Goal: Use online tool/utility: Utilize a website feature to perform a specific function

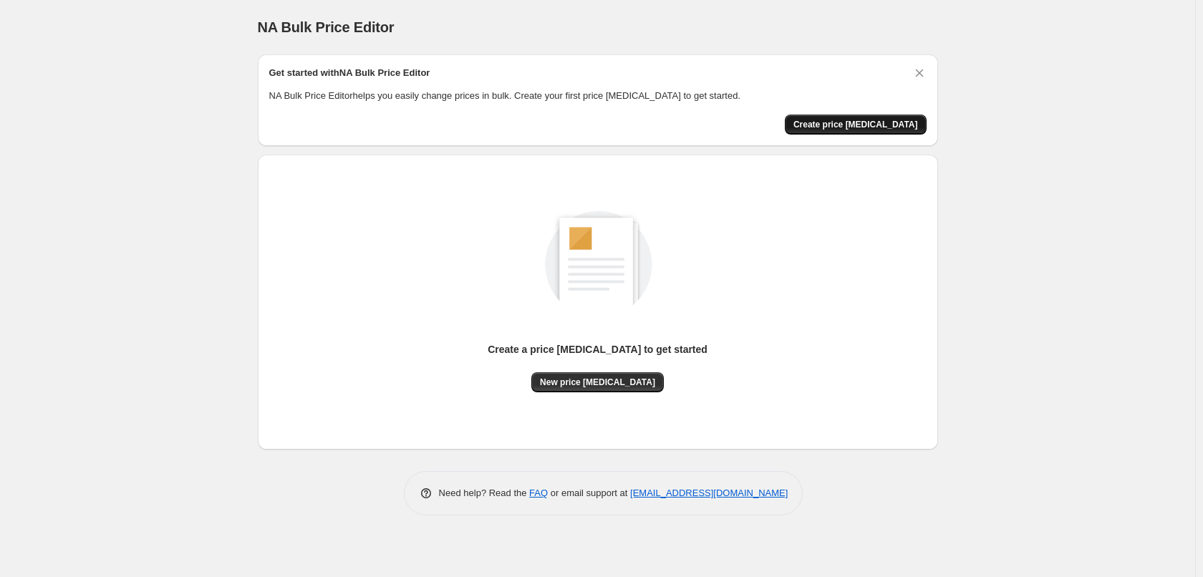
click at [878, 127] on span "Create price change job" at bounding box center [855, 124] width 125 height 11
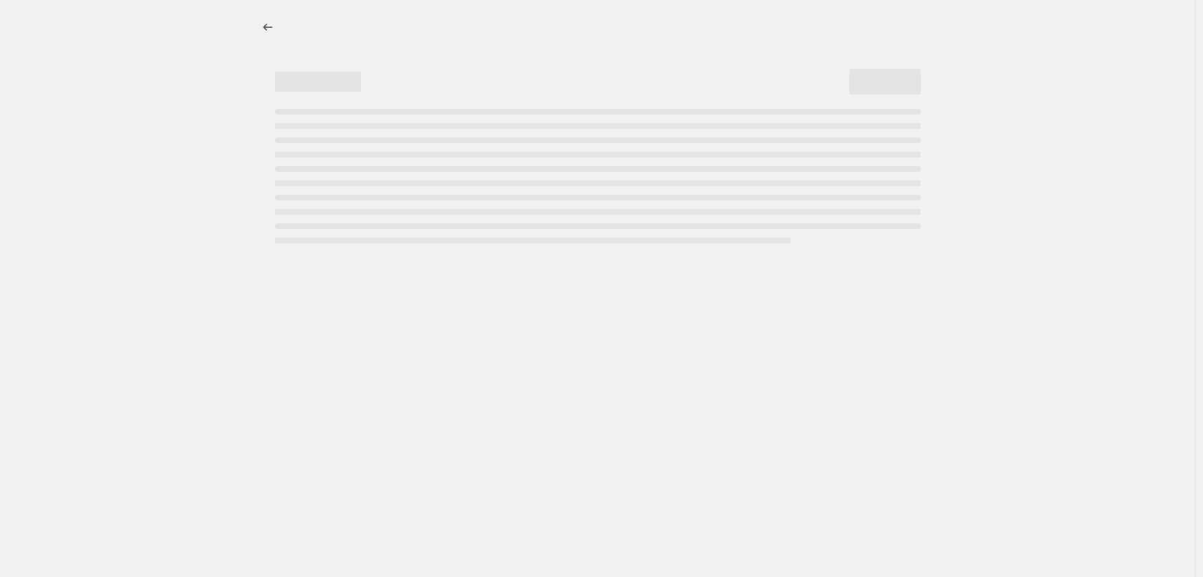
select select "percentage"
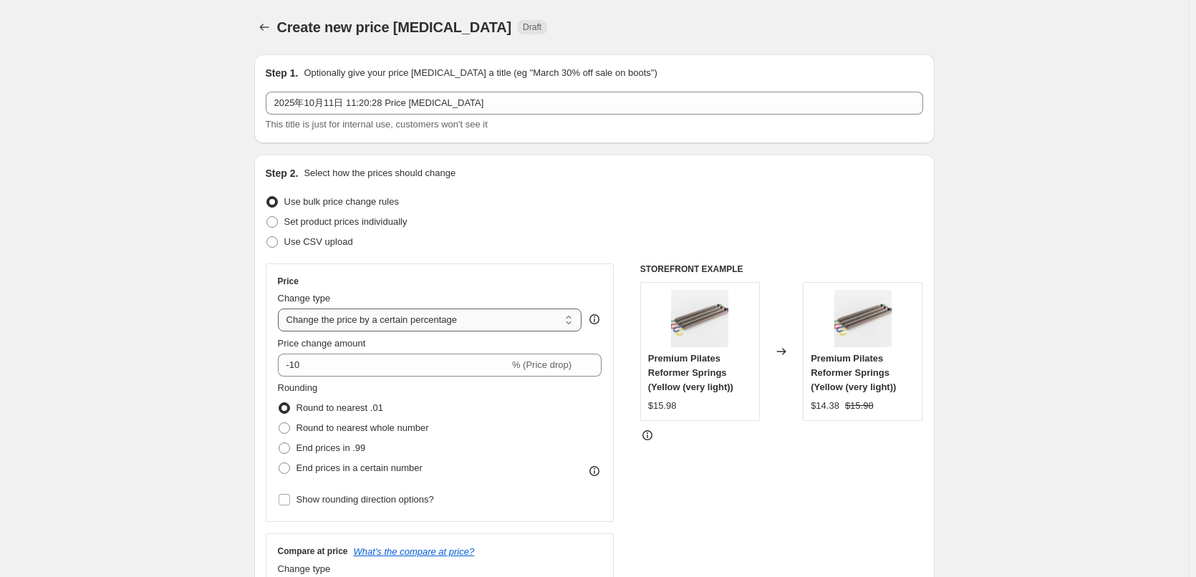
click at [494, 319] on select "Change the price to a certain amount Change the price by a certain amount Chang…" at bounding box center [430, 320] width 304 height 23
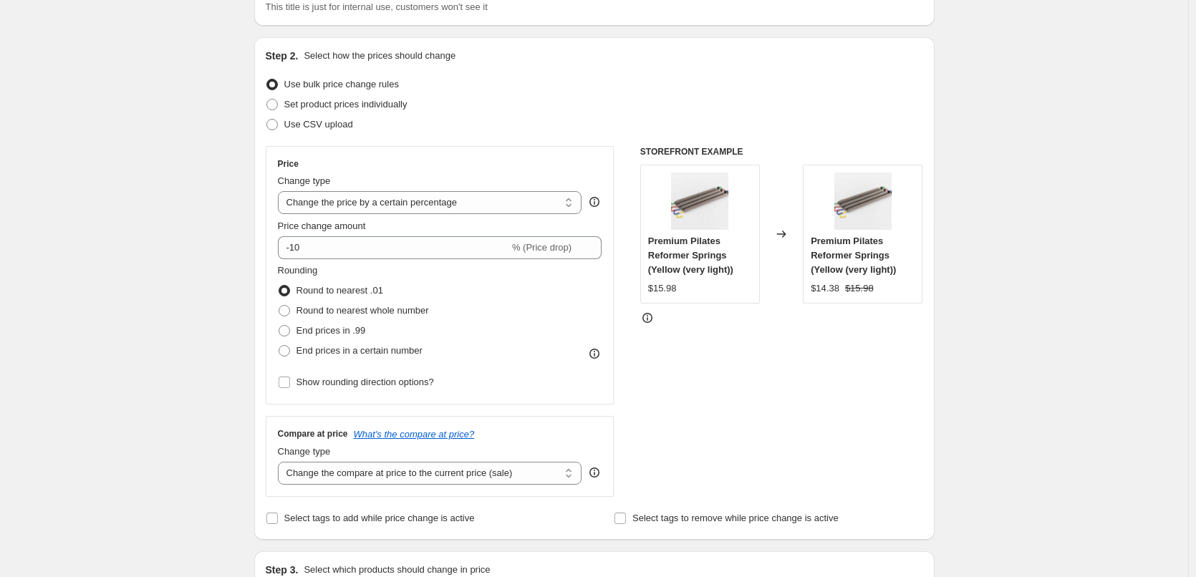
scroll to position [143, 0]
